Goal: Task Accomplishment & Management: Use online tool/utility

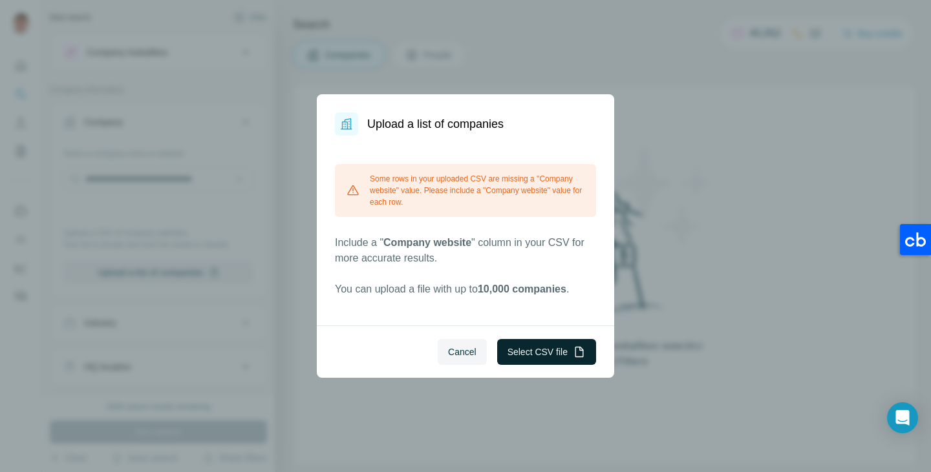
click at [533, 345] on button "Select CSV file" at bounding box center [546, 352] width 99 height 26
click at [540, 347] on button "Select CSV file" at bounding box center [546, 352] width 99 height 26
click at [453, 352] on span "Cancel" at bounding box center [462, 352] width 28 height 13
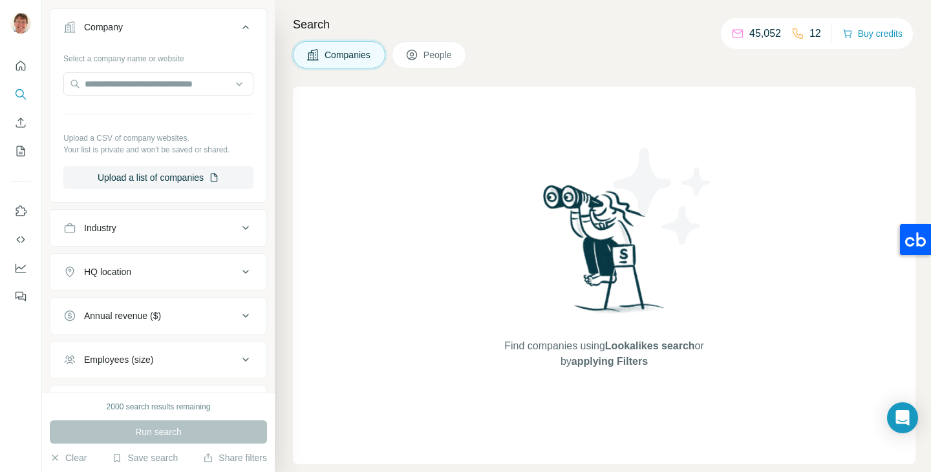
scroll to position [76, 0]
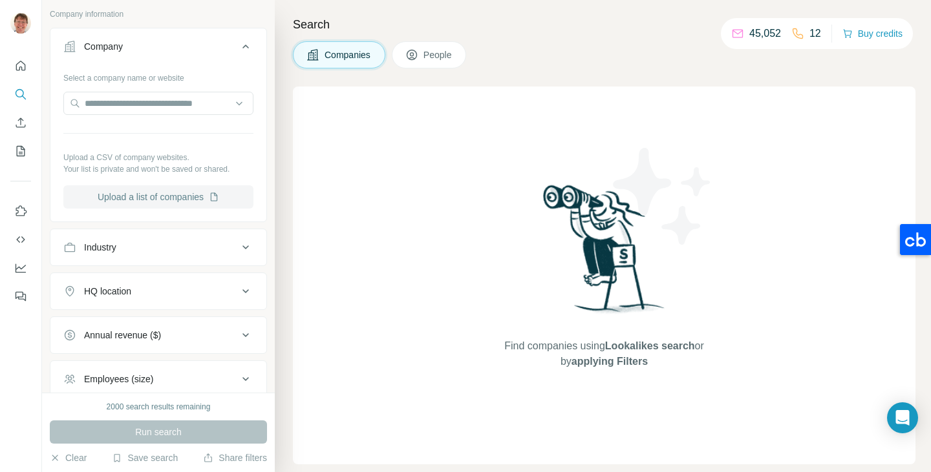
click at [171, 196] on button "Upload a list of companies" at bounding box center [158, 196] width 190 height 23
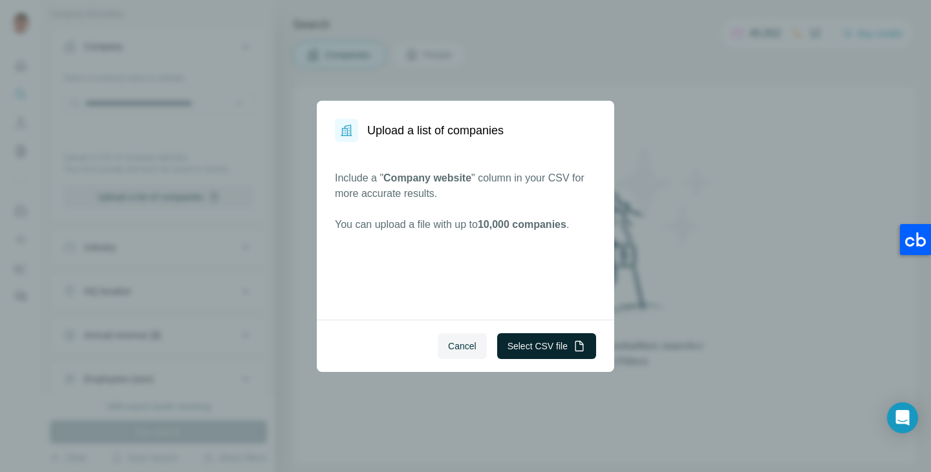
click at [536, 342] on button "Select CSV file" at bounding box center [546, 347] width 99 height 26
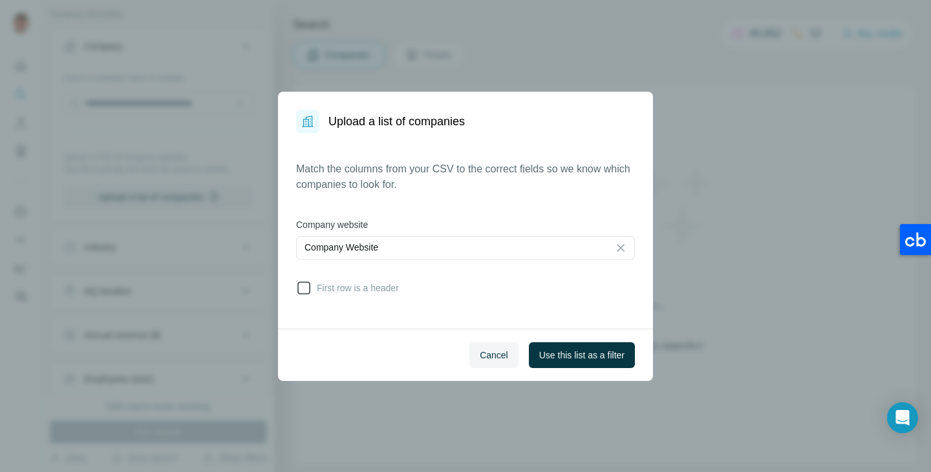
click at [307, 290] on icon at bounding box center [304, 289] width 16 height 16
click at [567, 350] on span "Use this list as a filter" at bounding box center [581, 355] width 85 height 13
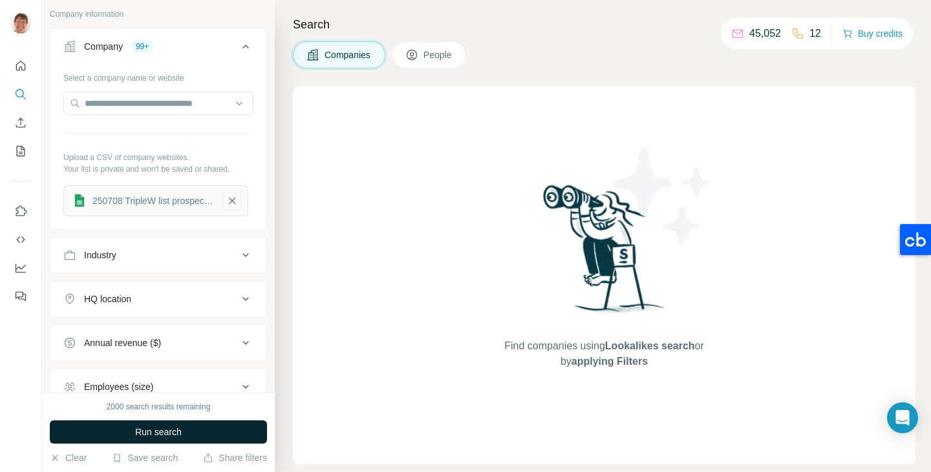
click at [168, 429] on span "Run search" at bounding box center [158, 432] width 47 height 13
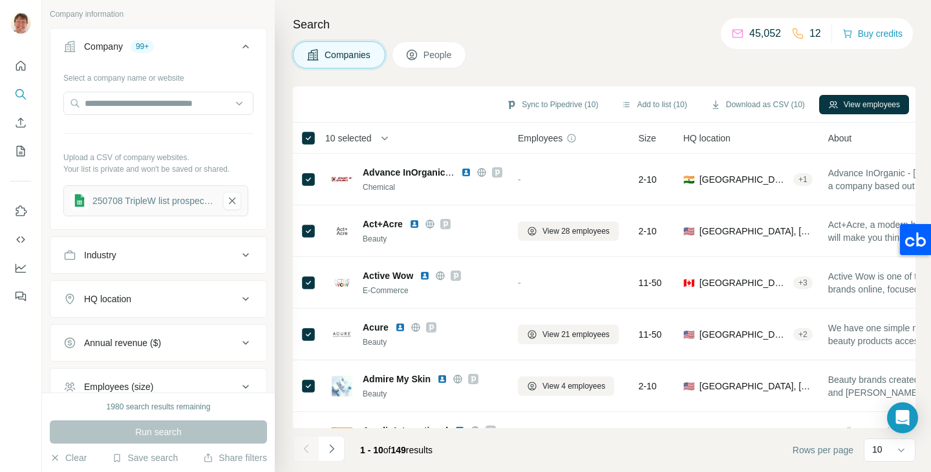
click at [363, 139] on span "10 selected" at bounding box center [348, 138] width 47 height 13
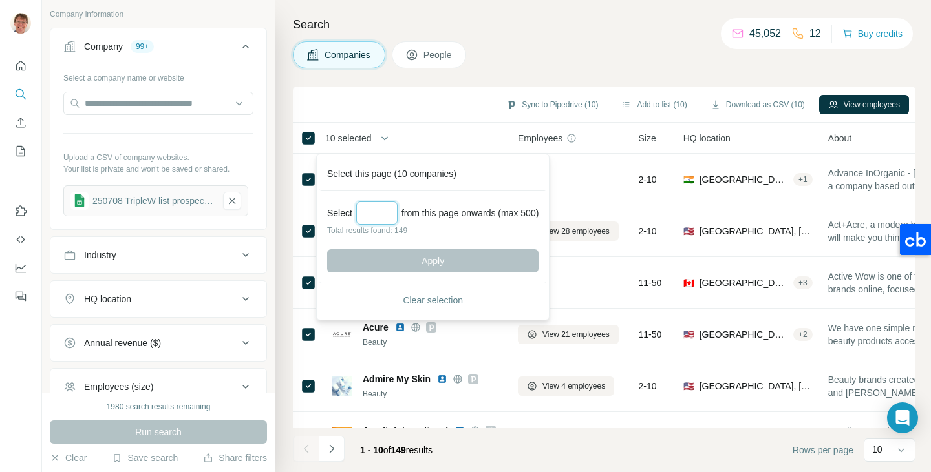
click at [368, 207] on input "Select a number (up to 500)" at bounding box center [376, 213] width 41 height 23
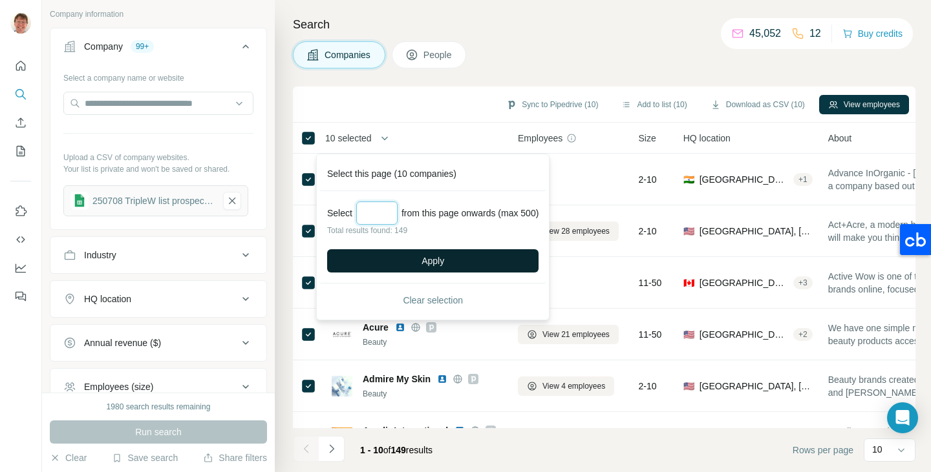
type input "***"
click at [434, 259] on span "Apply" at bounding box center [432, 261] width 23 height 13
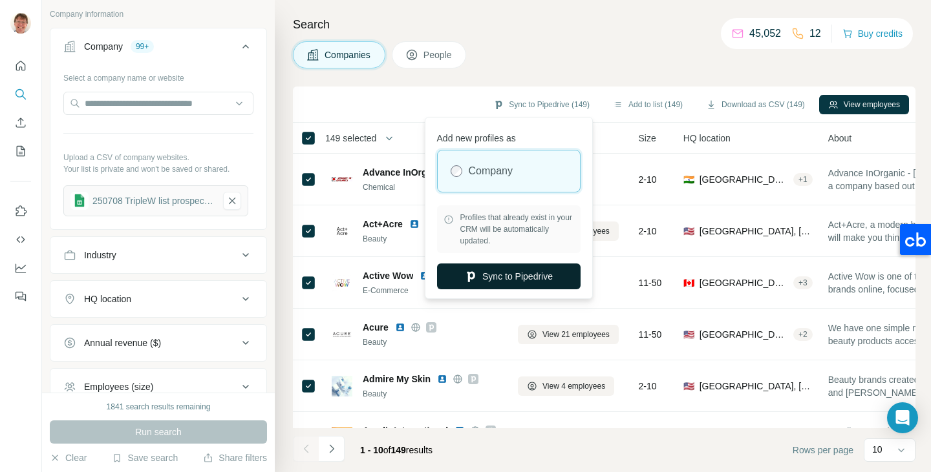
click at [508, 273] on button "Sync to Pipedrive" at bounding box center [508, 277] width 143 height 26
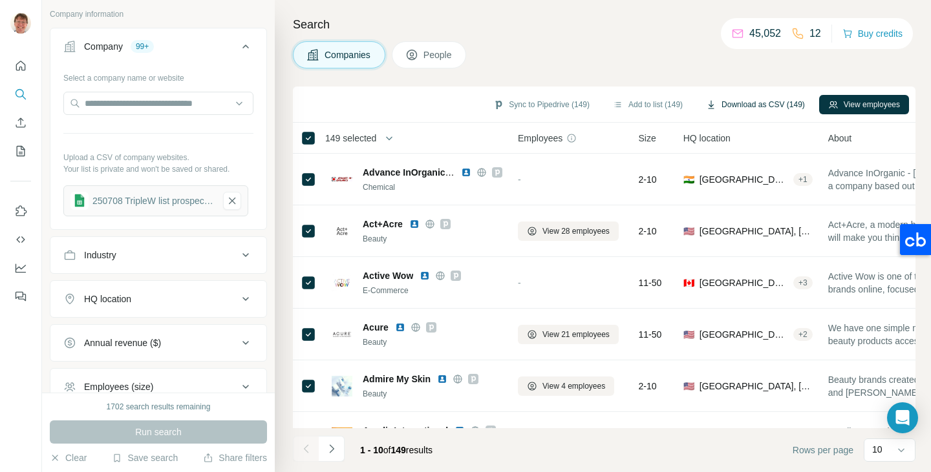
click at [747, 105] on button "Download as CSV (149)" at bounding box center [755, 104] width 117 height 19
